Goal: Check status: Check status

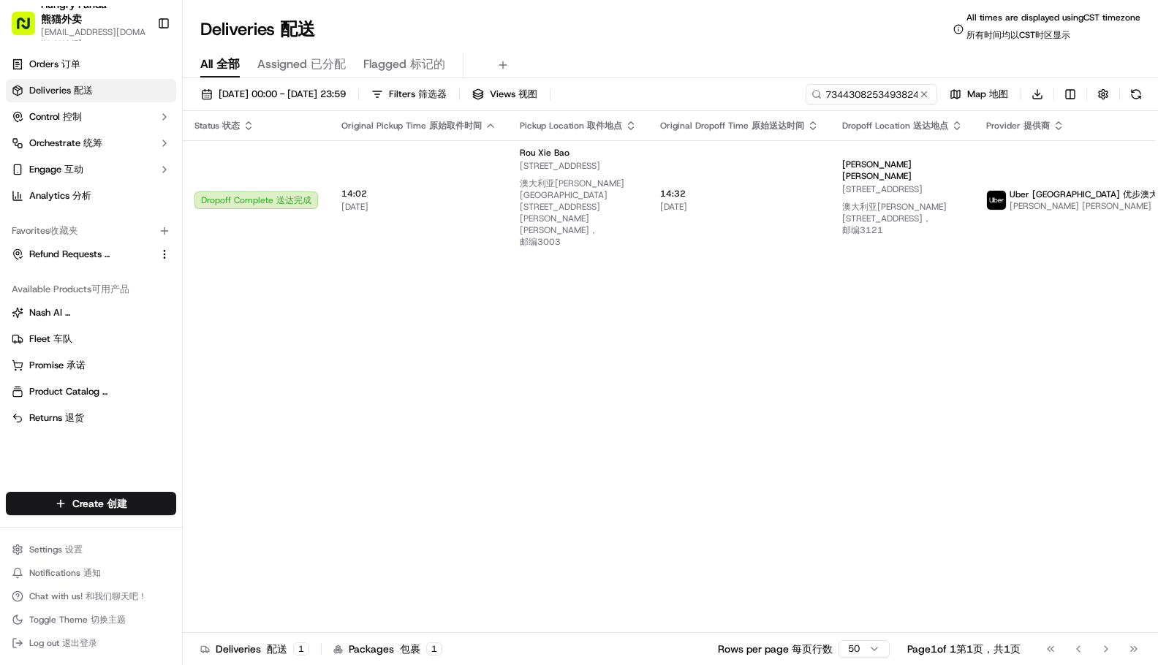
scroll to position [0, 44]
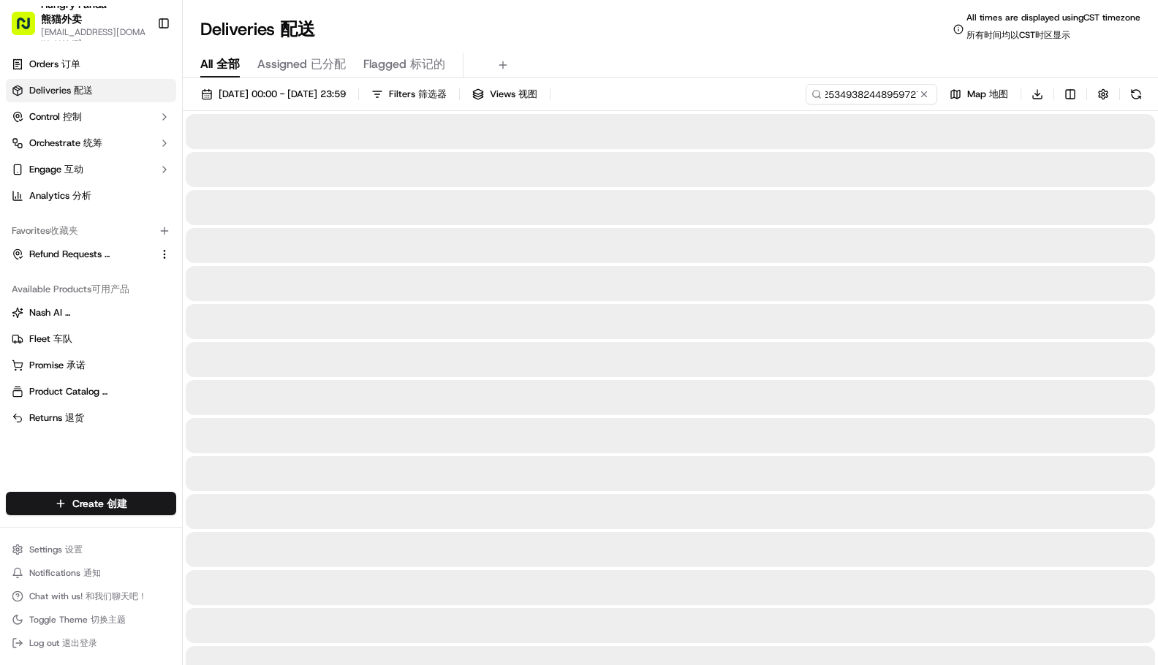
click at [871, 93] on input "7344308253493824489597274587552780371242" at bounding box center [871, 94] width 132 height 20
type input "534938244895972745875"
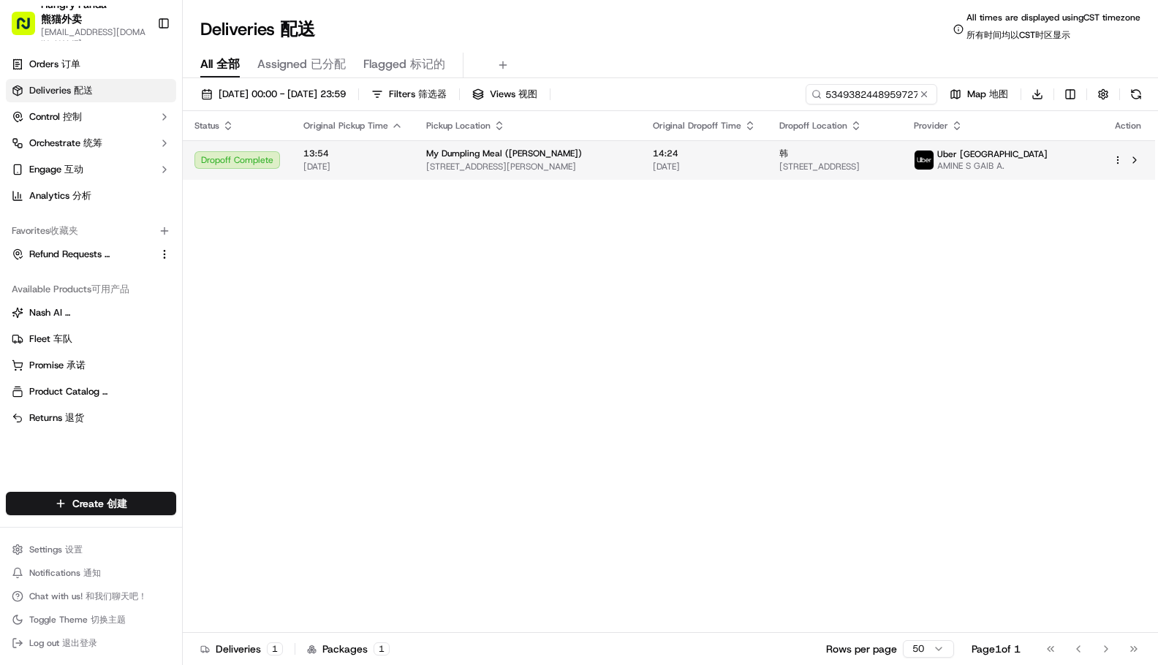
click at [1033, 153] on span "Uber [GEOGRAPHIC_DATA]" at bounding box center [992, 154] width 110 height 12
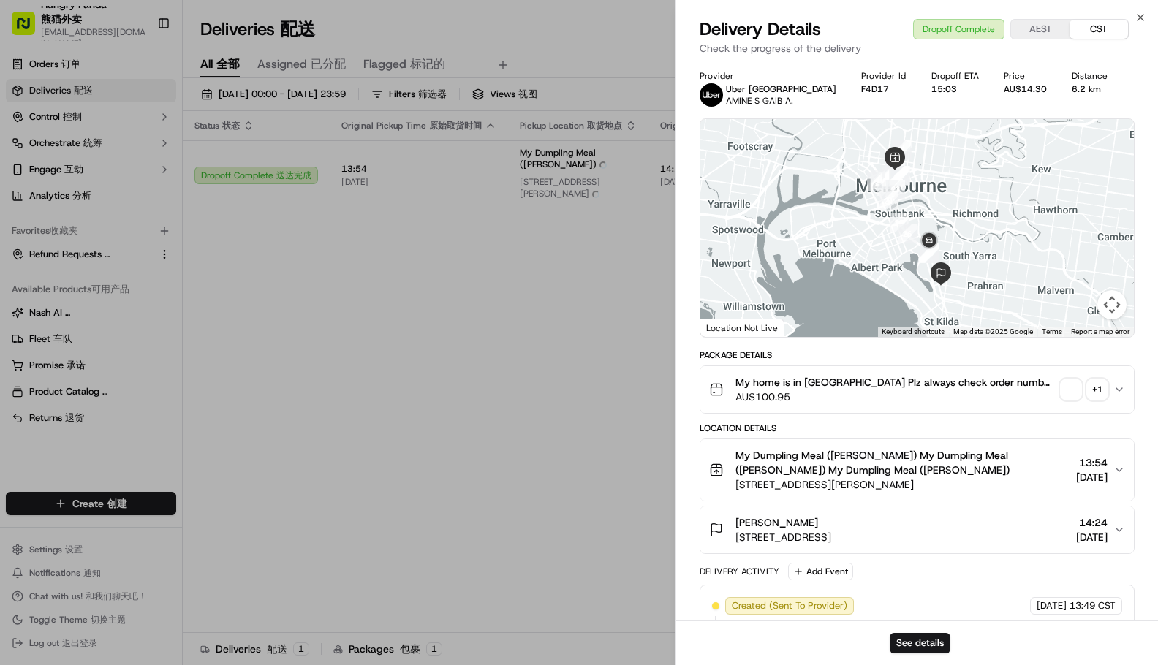
click at [1092, 389] on div "+ 1" at bounding box center [1097, 389] width 20 height 20
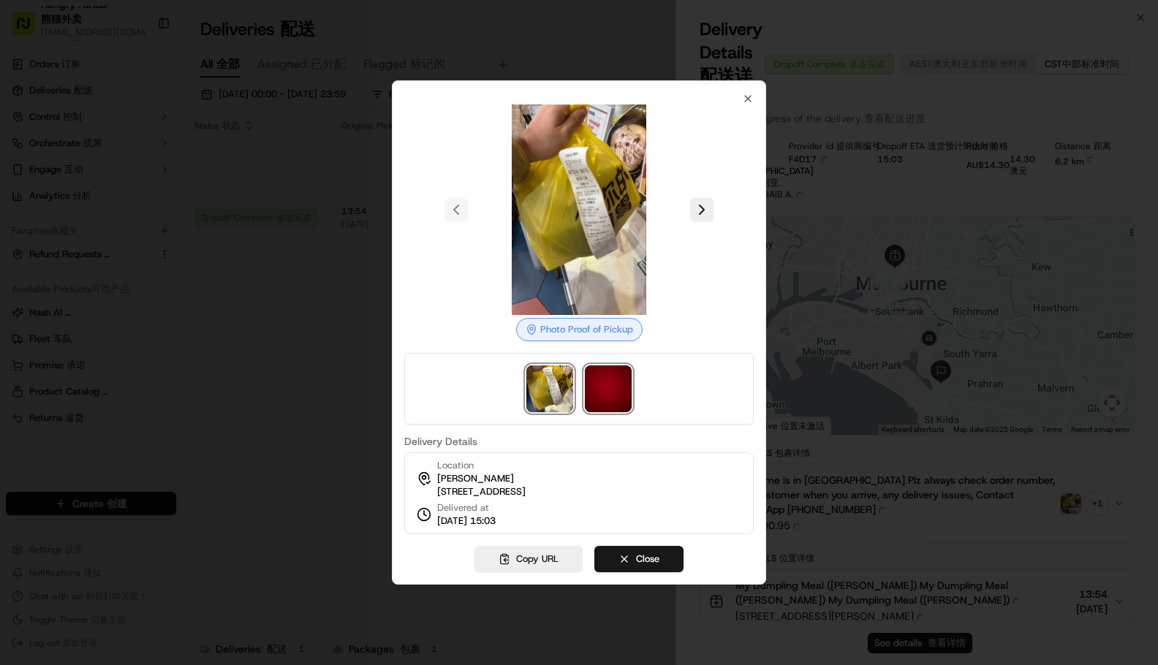
click at [618, 374] on img at bounding box center [608, 388] width 47 height 47
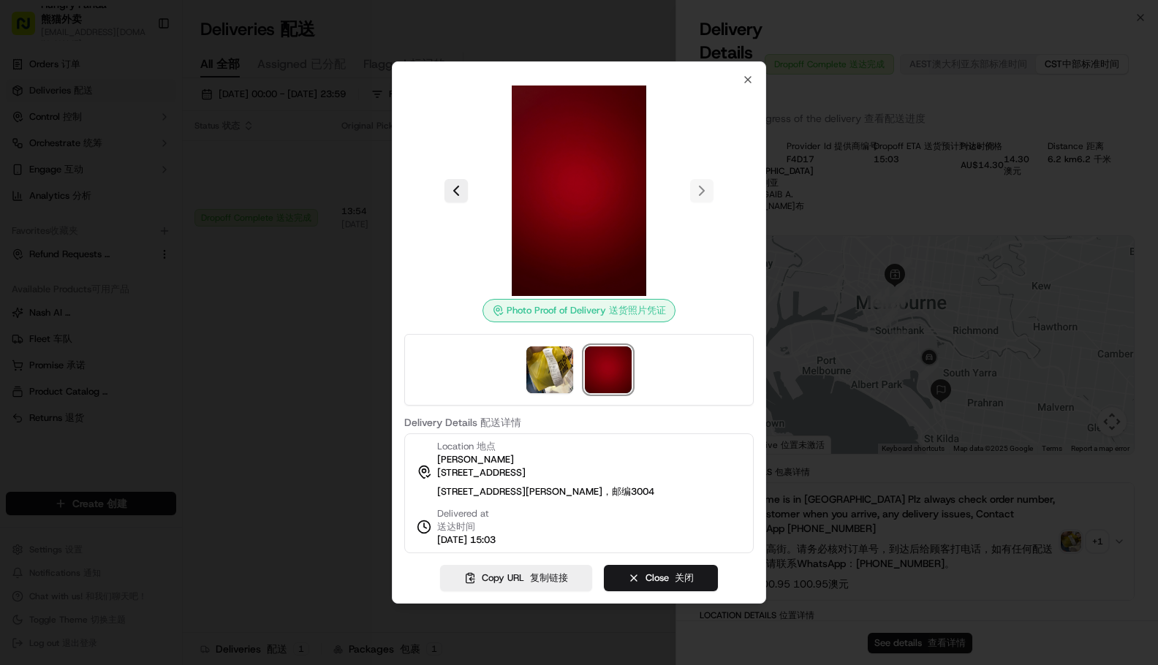
drag, startPoint x: 851, startPoint y: 243, endPoint x: 847, endPoint y: 236, distance: 7.9
click at [852, 243] on div at bounding box center [579, 332] width 1158 height 665
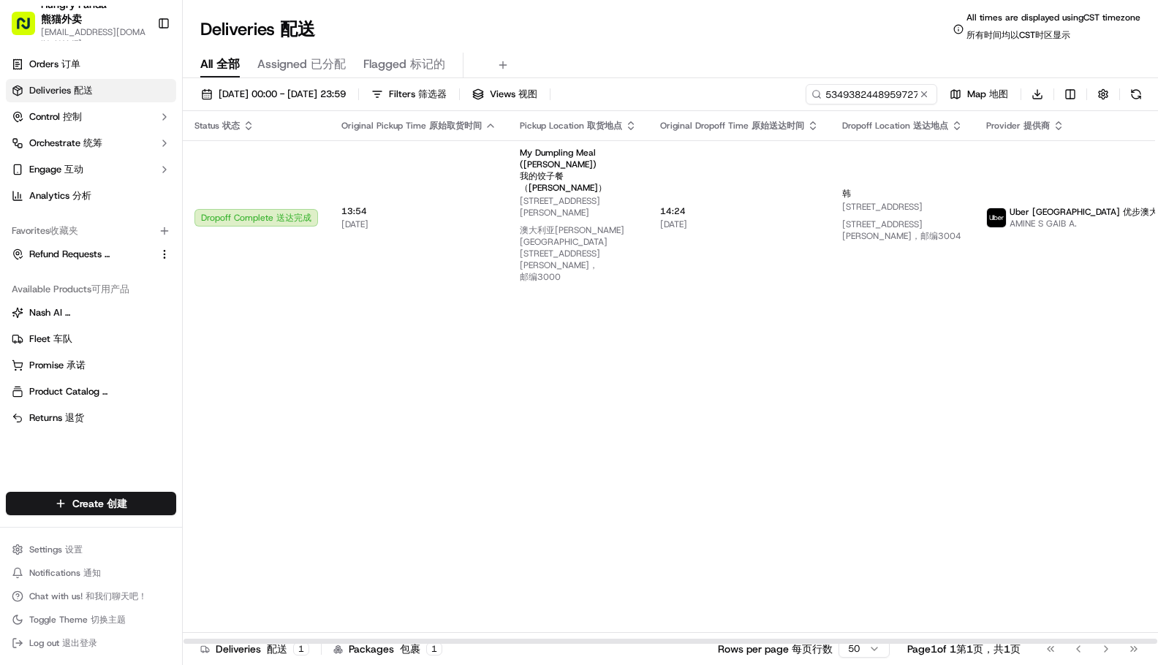
click at [849, 77] on div "All All 全部 Assigned Assigned 已分配 Flagged Flagged 标记的" at bounding box center [670, 66] width 975 height 26
click at [848, 88] on input "534938244895972745875" at bounding box center [849, 94] width 175 height 20
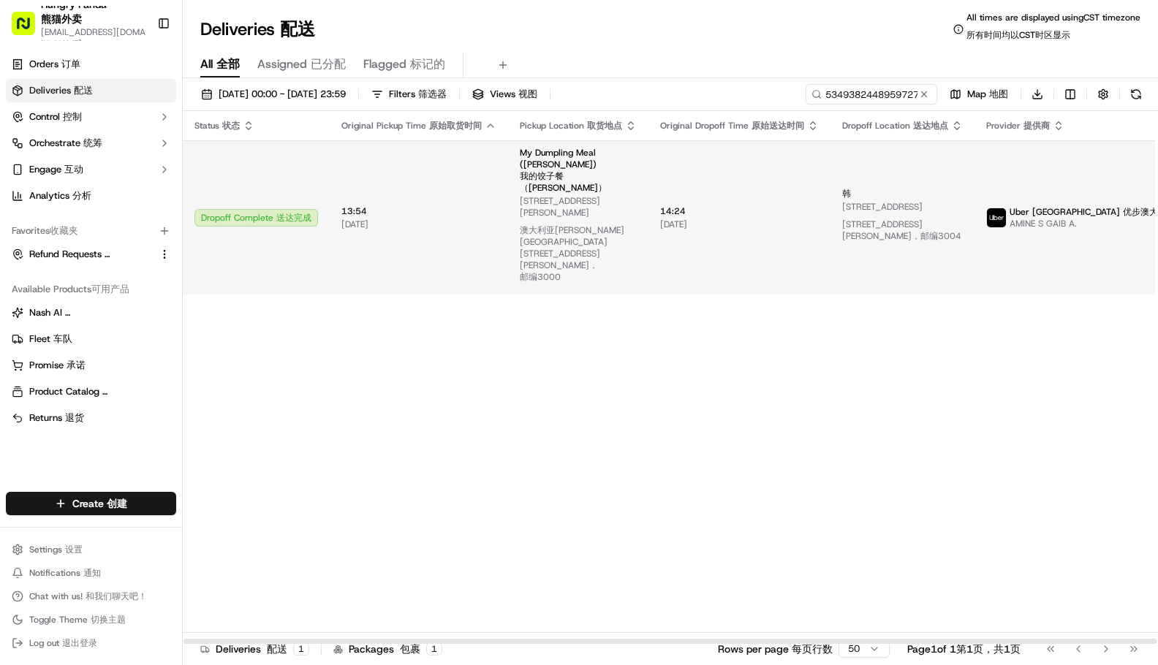
drag, startPoint x: 915, startPoint y: 335, endPoint x: 729, endPoint y: 240, distance: 209.2
click at [915, 335] on div "Status Status 状态 Original Pickup Time Original Pickup Time 原始取货时间 Pickup Locati…" at bounding box center [718, 378] width 1071 height 534
